Goal: Task Accomplishment & Management: Use online tool/utility

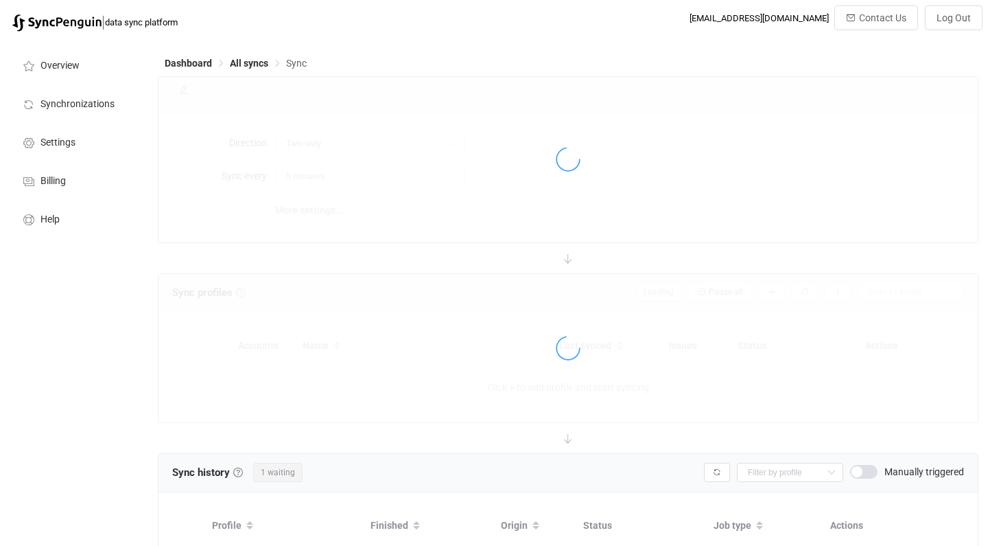
type input "10 minutes"
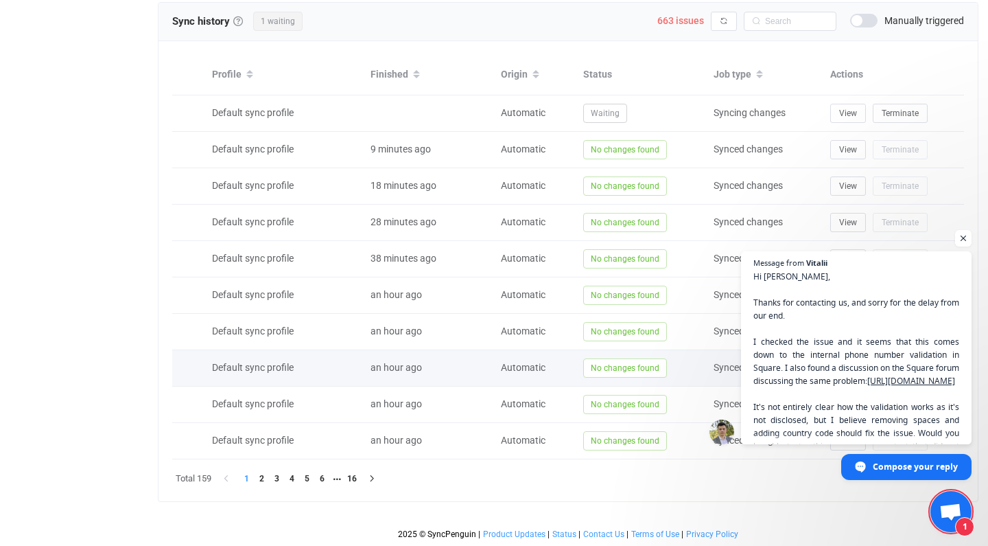
scroll to position [612, 0]
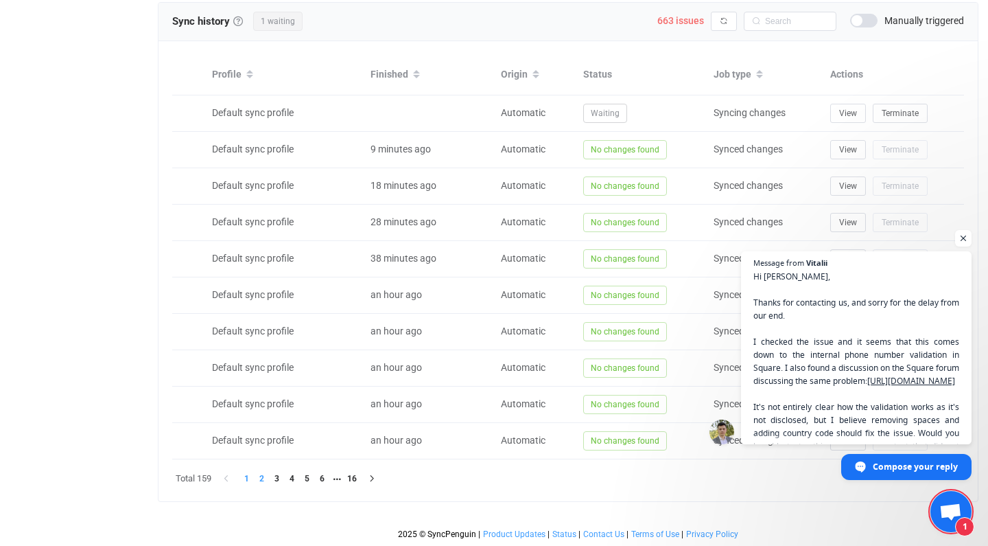
click at [264, 479] on li "2" at bounding box center [261, 478] width 15 height 15
click at [274, 479] on li "3" at bounding box center [276, 478] width 15 height 15
click at [291, 479] on li "4" at bounding box center [291, 478] width 15 height 15
click at [308, 479] on li "5" at bounding box center [306, 478] width 15 height 15
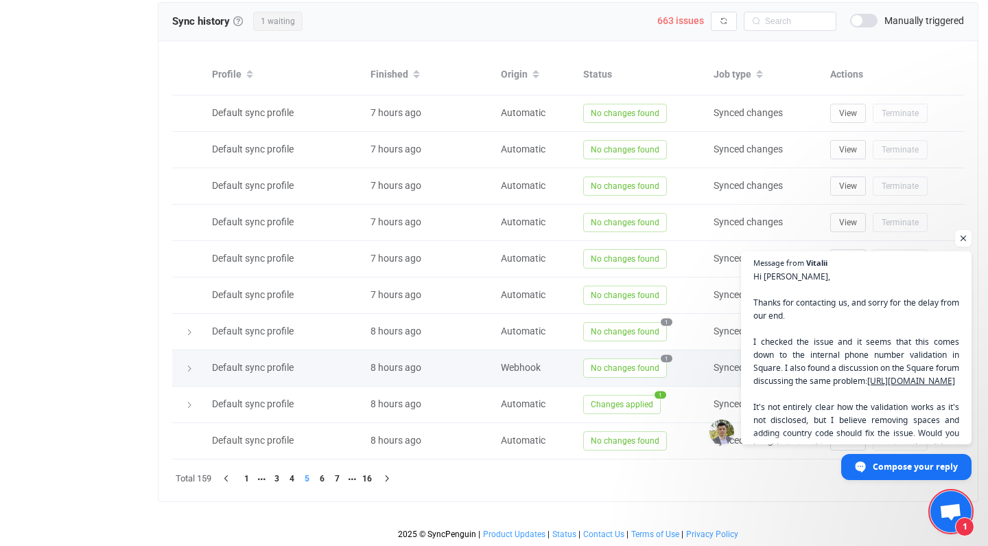
click at [667, 358] on span "1" at bounding box center [667, 358] width 12 height 8
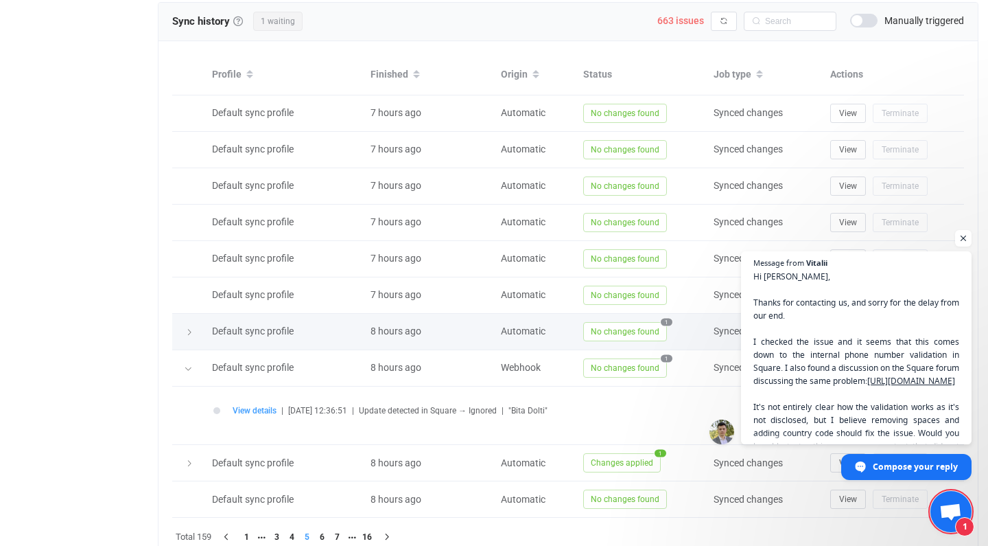
click at [666, 321] on span "1" at bounding box center [667, 322] width 12 height 8
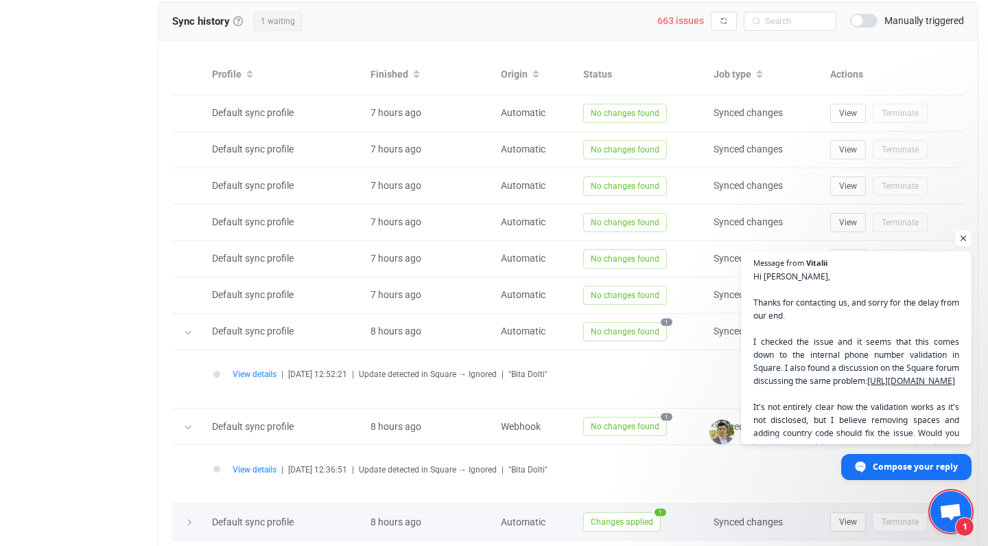
click at [662, 512] on span "1" at bounding box center [661, 512] width 12 height 8
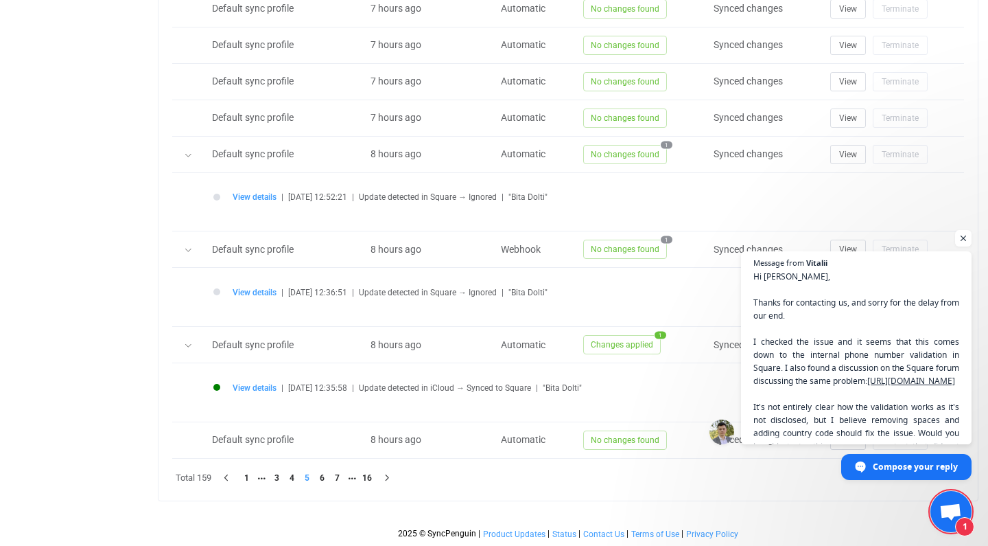
scroll to position [789, 0]
click at [662, 512] on div "2025 © SyncPenguin | Product Updates | Status | Contact Us | Terms of Use | Pri…" at bounding box center [568, 520] width 821 height 38
click at [683, 274] on td "View details | [DATE] 12:36:51 | Update detected in Square → Ignored | "Bita Do…" at bounding box center [568, 297] width 792 height 59
click at [963, 240] on span "Open chat" at bounding box center [963, 238] width 17 height 17
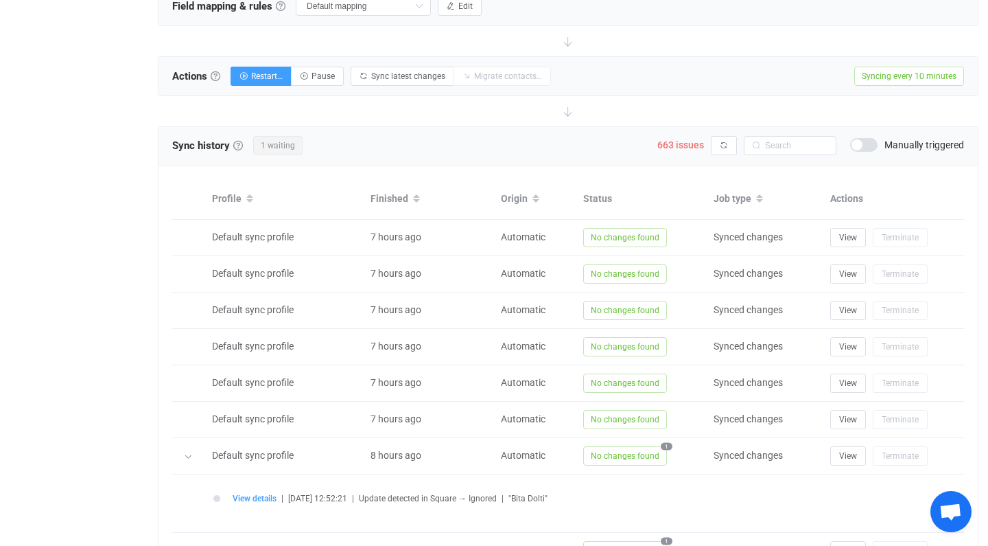
scroll to position [582, 0]
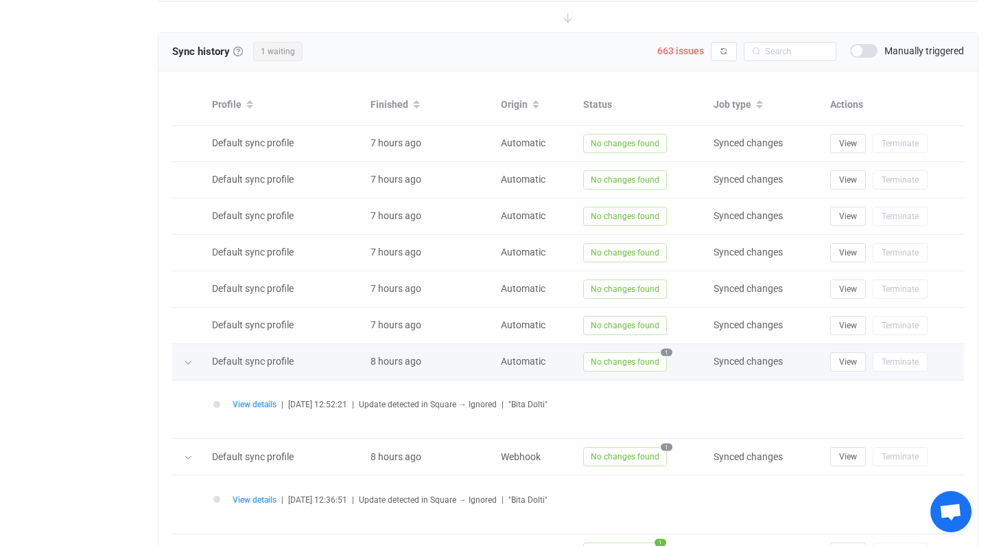
click at [666, 353] on span "1" at bounding box center [667, 352] width 12 height 8
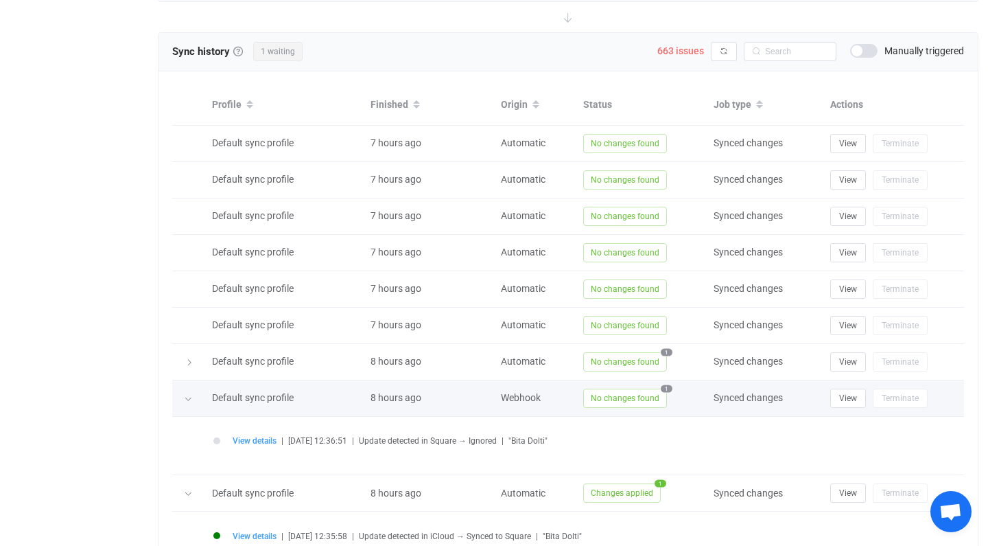
click at [666, 387] on span "1" at bounding box center [667, 388] width 12 height 8
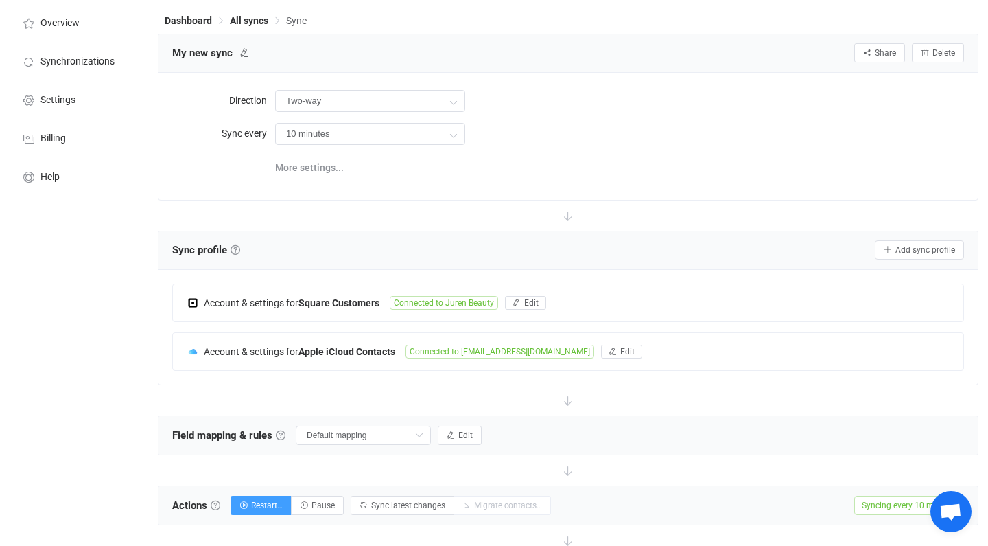
scroll to position [60, 0]
click at [75, 56] on span "Synchronizations" at bounding box center [77, 61] width 74 height 11
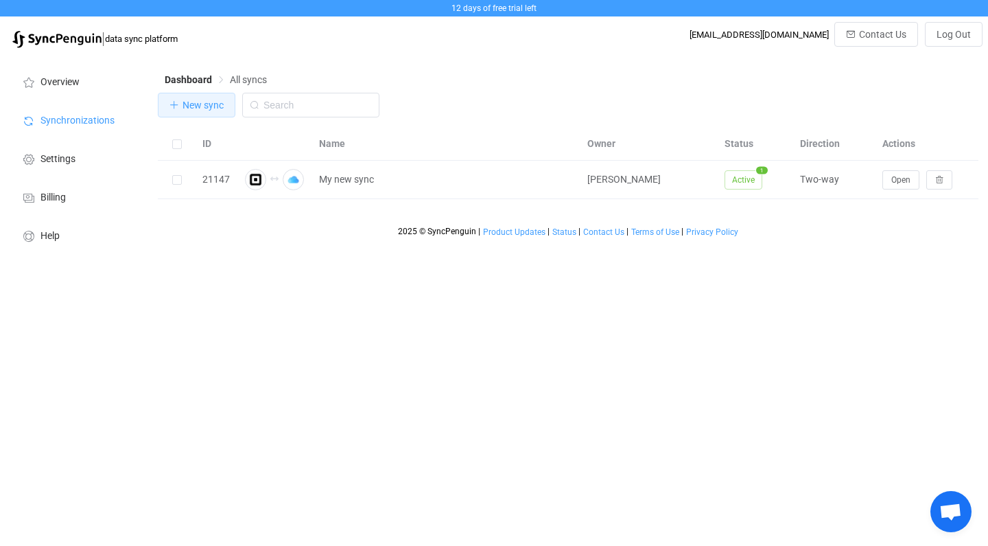
click at [218, 109] on span "New sync" at bounding box center [203, 104] width 41 height 11
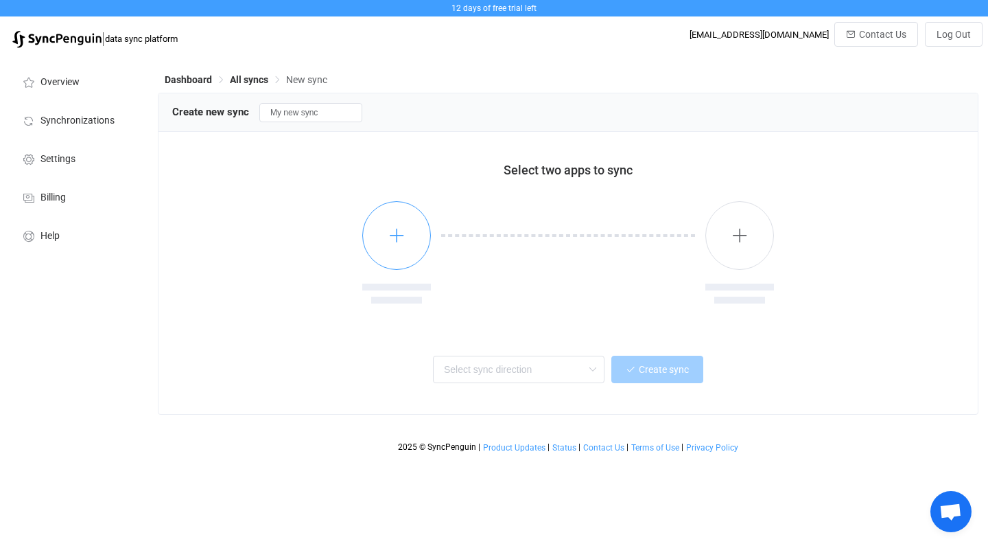
click at [395, 250] on button "button" at bounding box center [396, 235] width 69 height 69
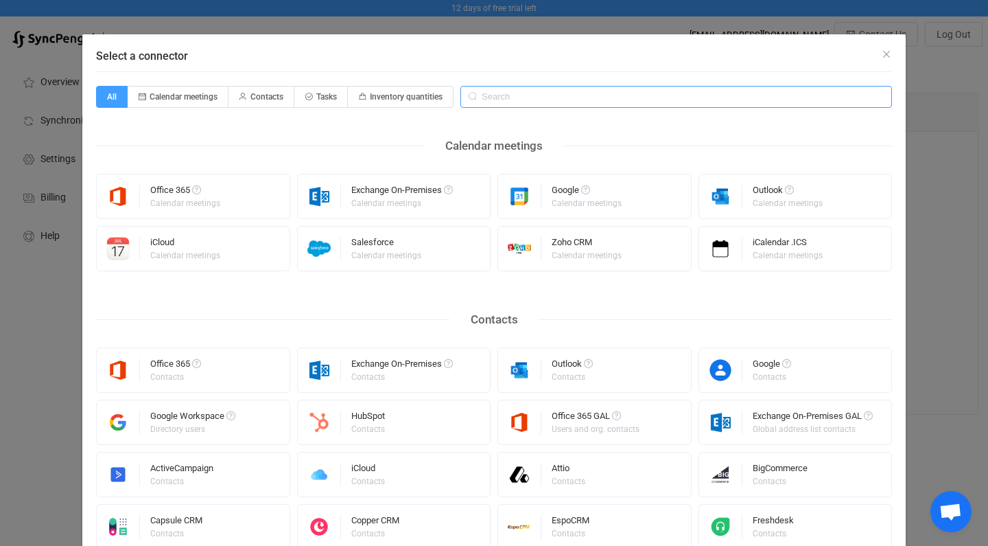
click at [509, 102] on input "Select a connector" at bounding box center [676, 97] width 432 height 22
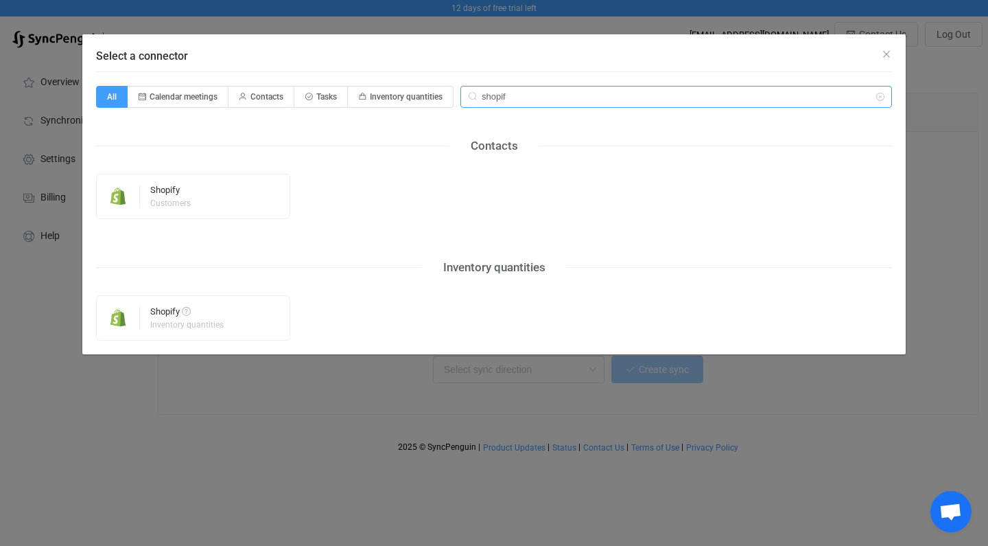
type input "shop"
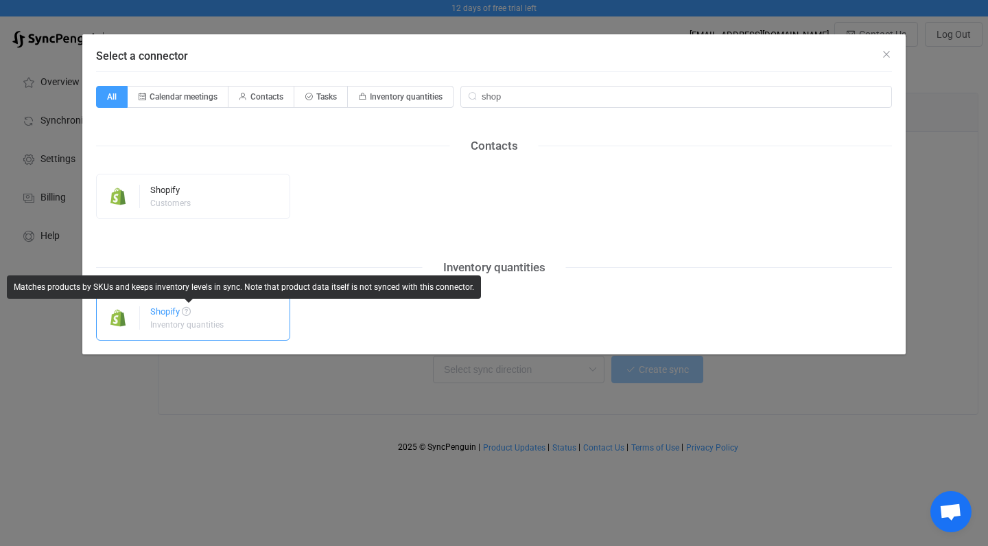
drag, startPoint x: 460, startPoint y: 125, endPoint x: 190, endPoint y: 313, distance: 329.3
click at [190, 313] on span "Select a connector" at bounding box center [186, 311] width 9 height 9
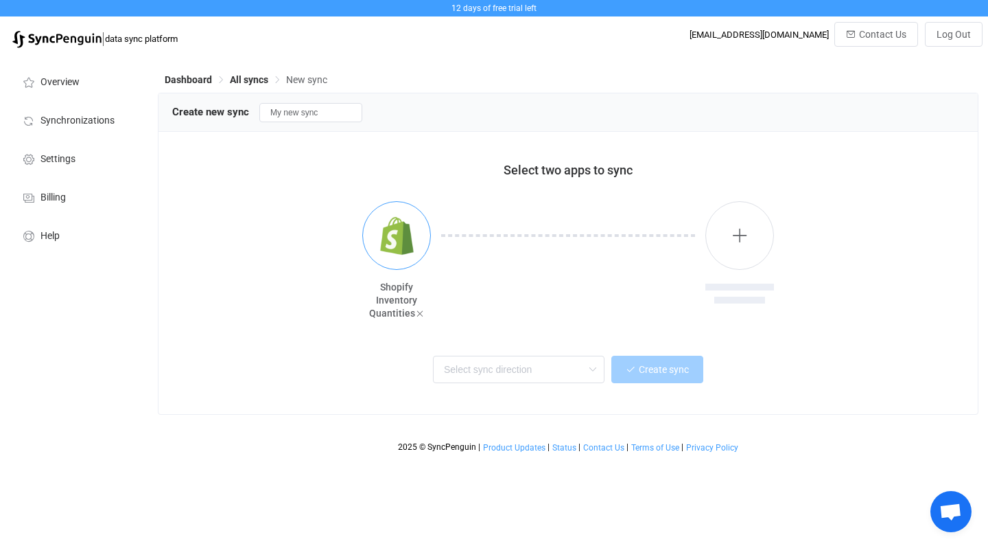
click at [403, 228] on img "button" at bounding box center [396, 235] width 51 height 51
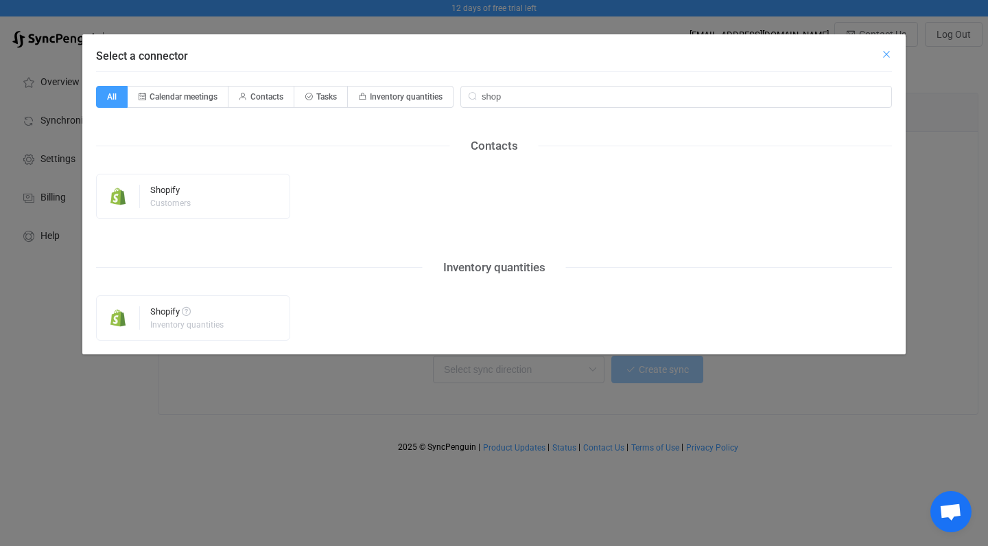
click at [891, 55] on icon "Close" at bounding box center [886, 54] width 11 height 11
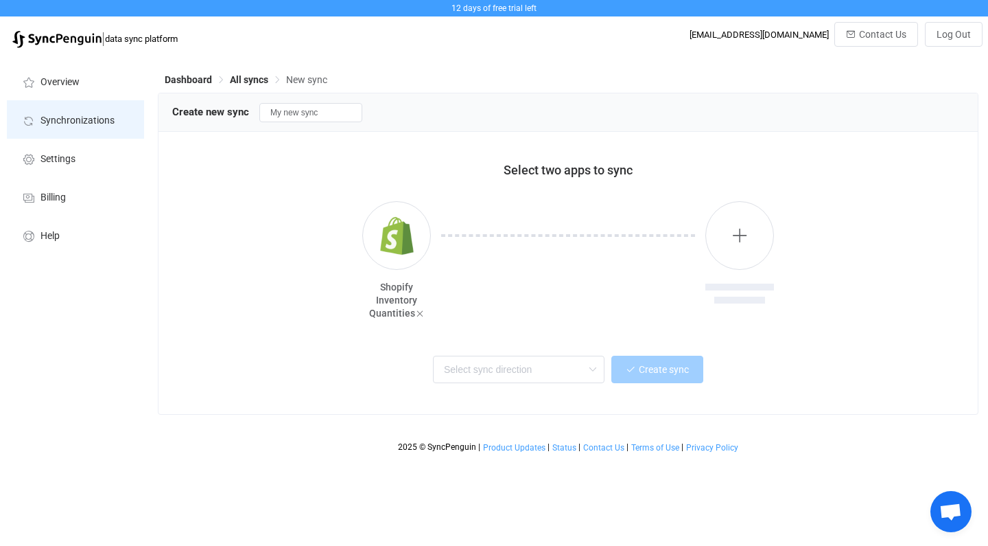
click at [53, 124] on span "Synchronizations" at bounding box center [77, 120] width 74 height 11
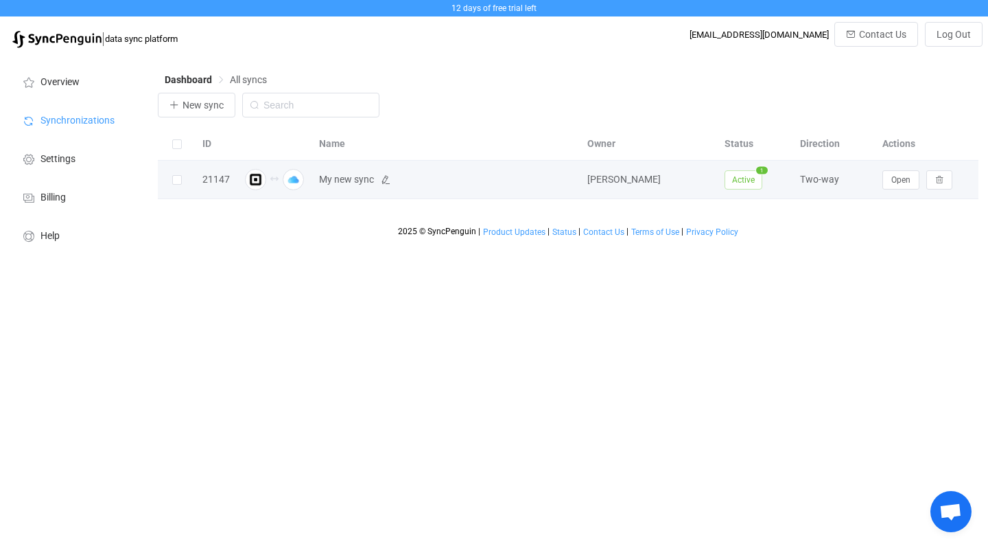
click at [335, 176] on span "My new sync" at bounding box center [346, 180] width 55 height 16
click at [895, 175] on span "Open" at bounding box center [900, 180] width 19 height 10
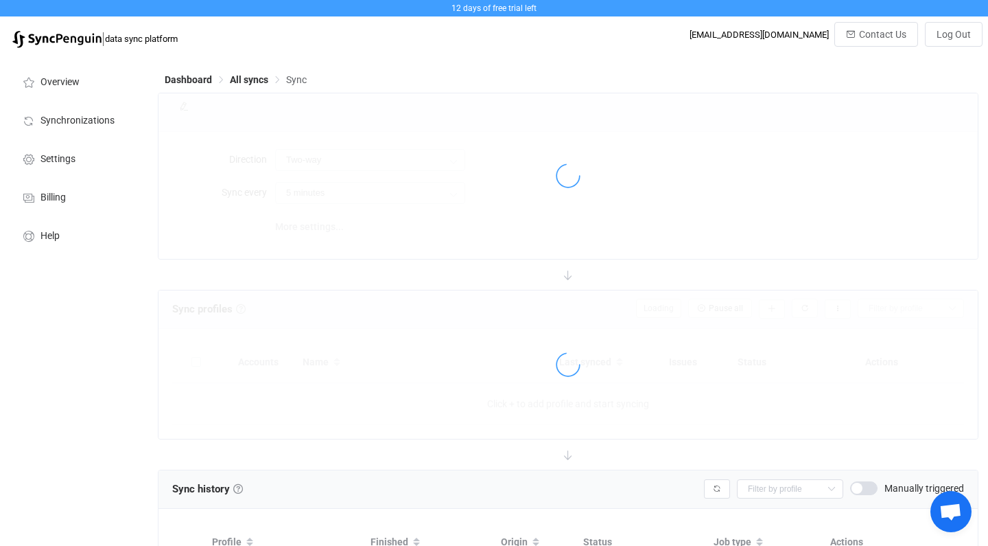
type input "10 minutes"
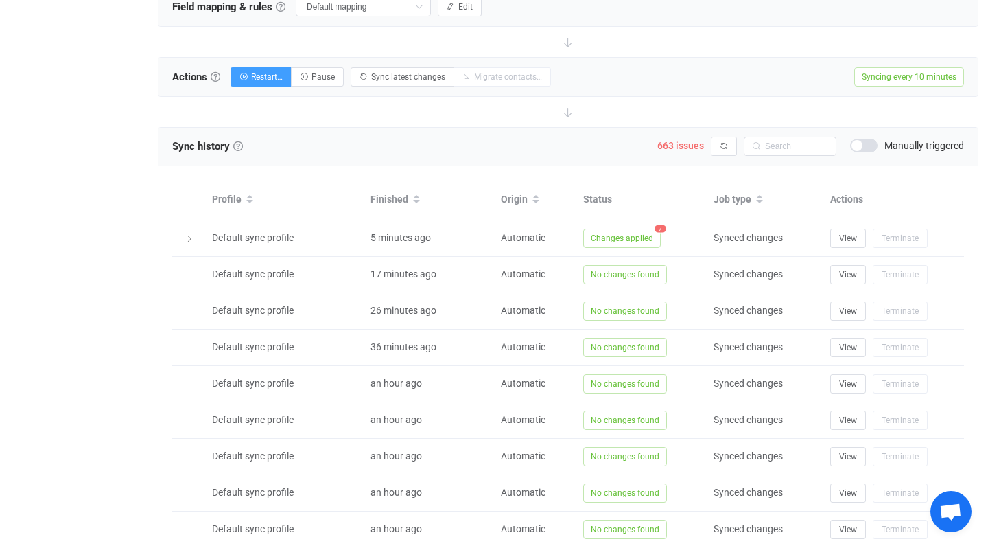
scroll to position [506, 0]
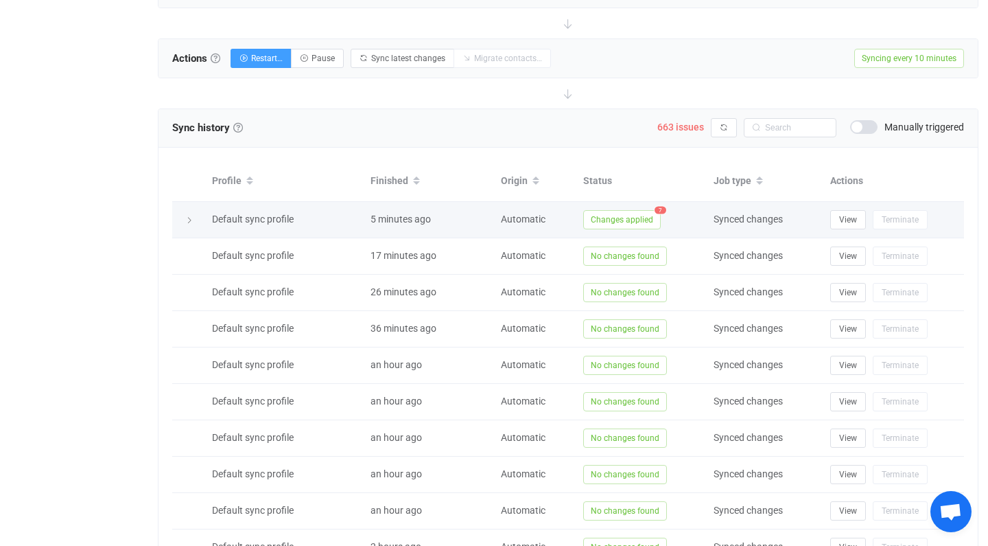
click at [661, 210] on span "7" at bounding box center [661, 210] width 12 height 8
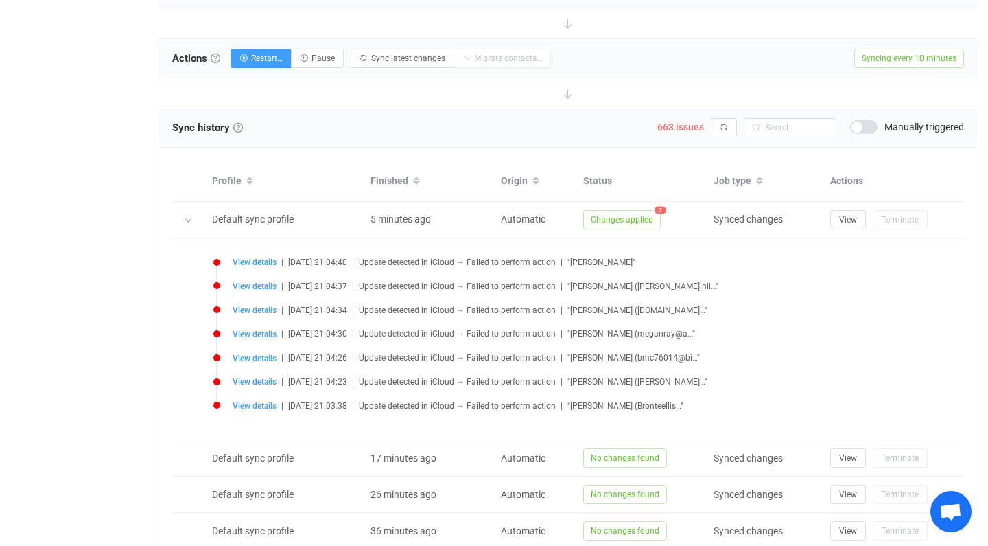
click at [620, 384] on span ""[PERSON_NAME] ([PERSON_NAME]…"" at bounding box center [637, 382] width 140 height 10
click at [264, 382] on span "View details" at bounding box center [255, 382] width 44 height 10
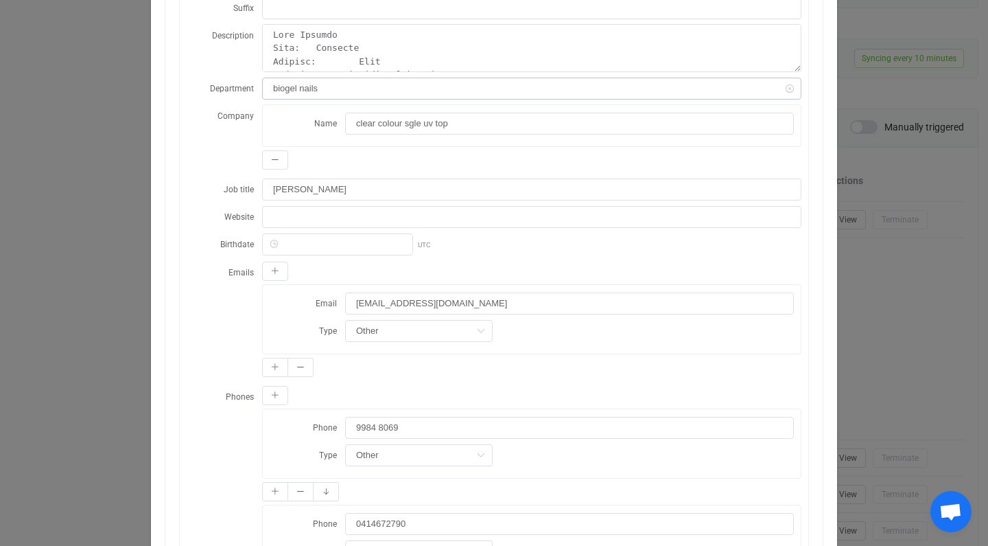
scroll to position [548, 0]
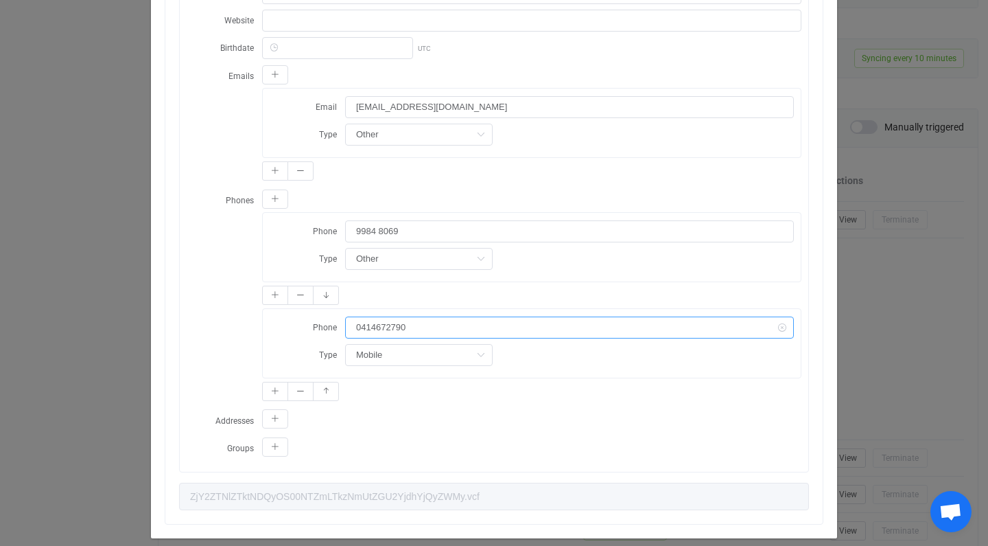
click at [357, 326] on input "0414672790" at bounding box center [569, 327] width 449 height 22
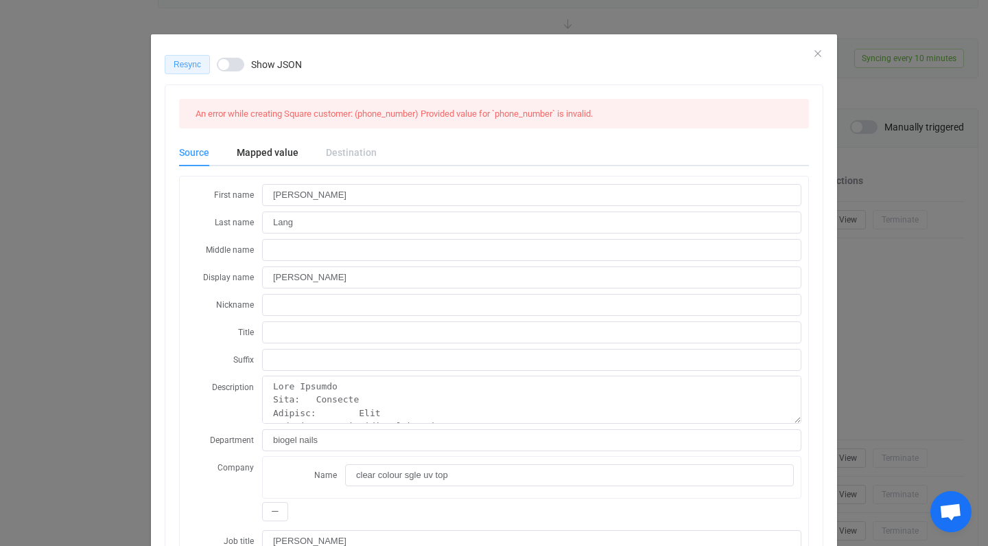
scroll to position [0, 0]
click at [198, 60] on span "Resync" at bounding box center [187, 65] width 27 height 10
click at [133, 89] on div "Queued Show JSON An error while creating Square customer: (phone_number) Provid…" at bounding box center [494, 273] width 988 height 546
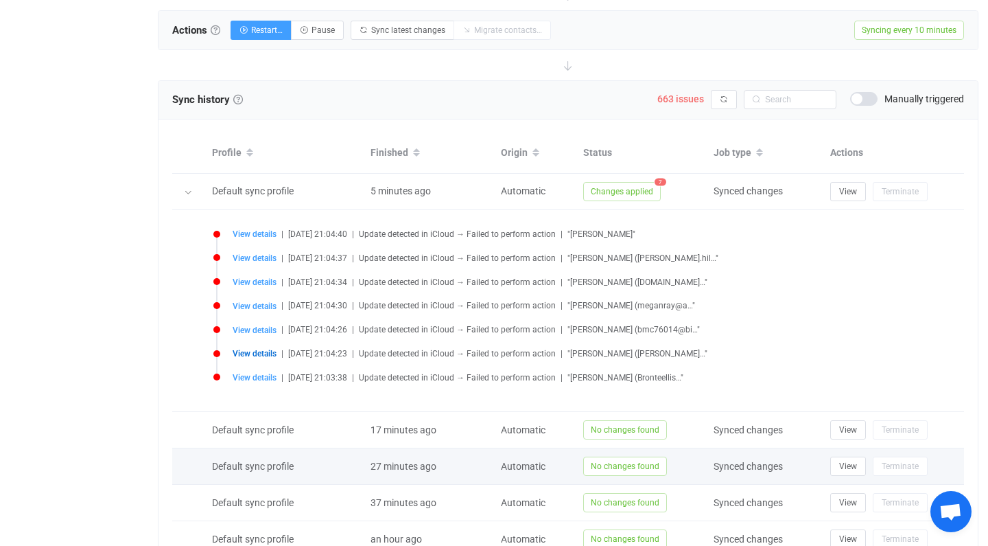
scroll to position [519, 0]
